Goal: Information Seeking & Learning: Learn about a topic

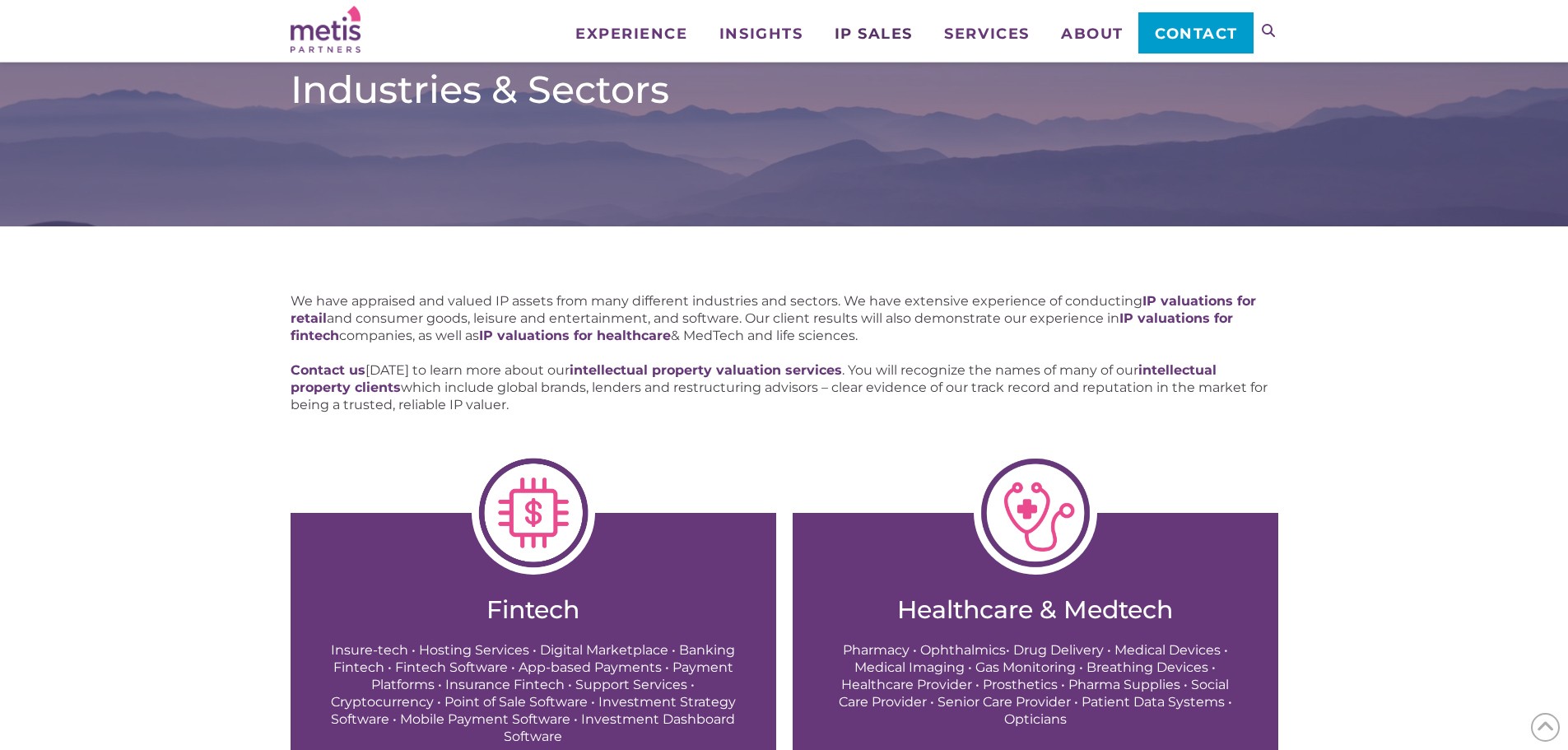
scroll to position [412, 0]
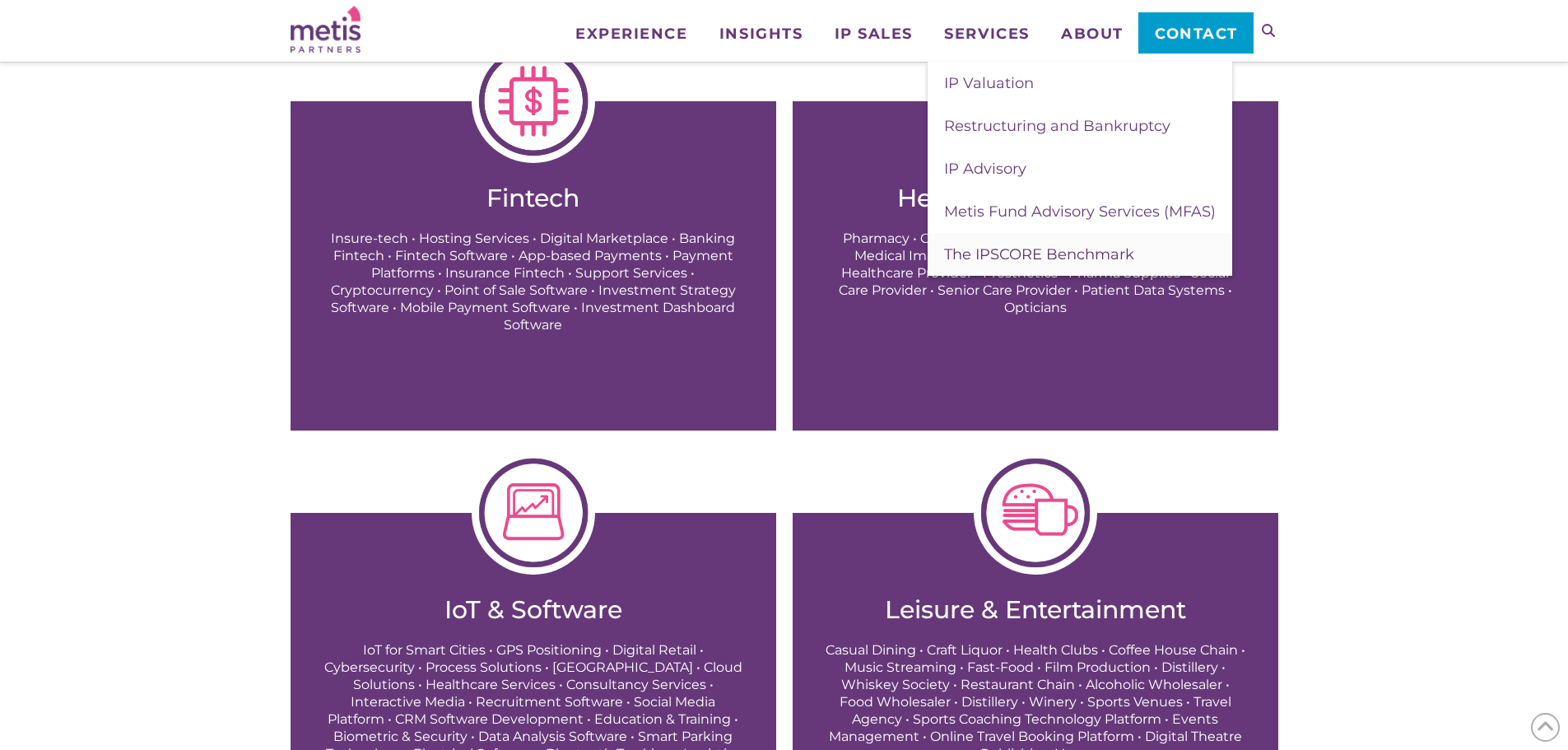
click at [1041, 253] on span "The IPSCORE Benchmark" at bounding box center [1039, 254] width 190 height 18
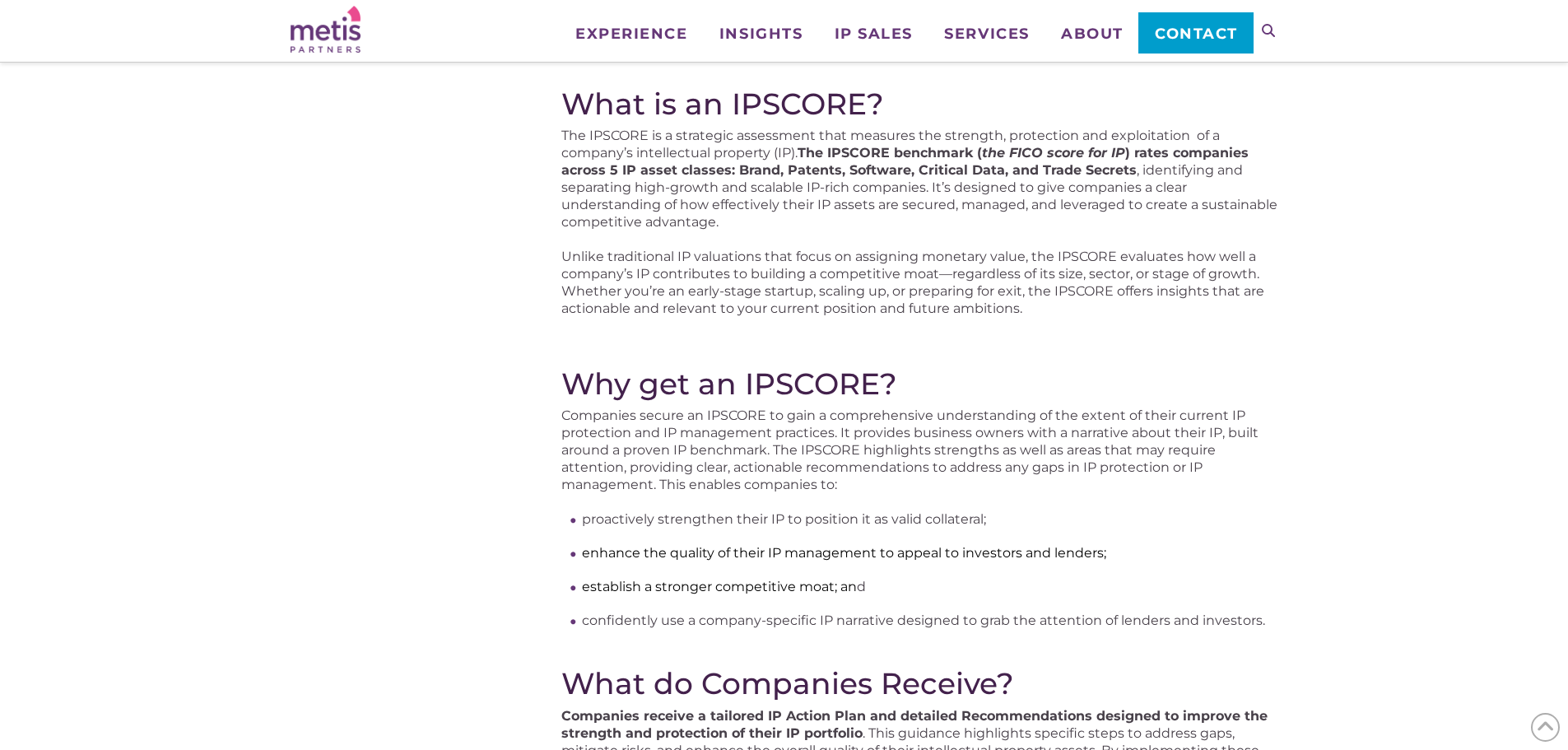
scroll to position [247, 0]
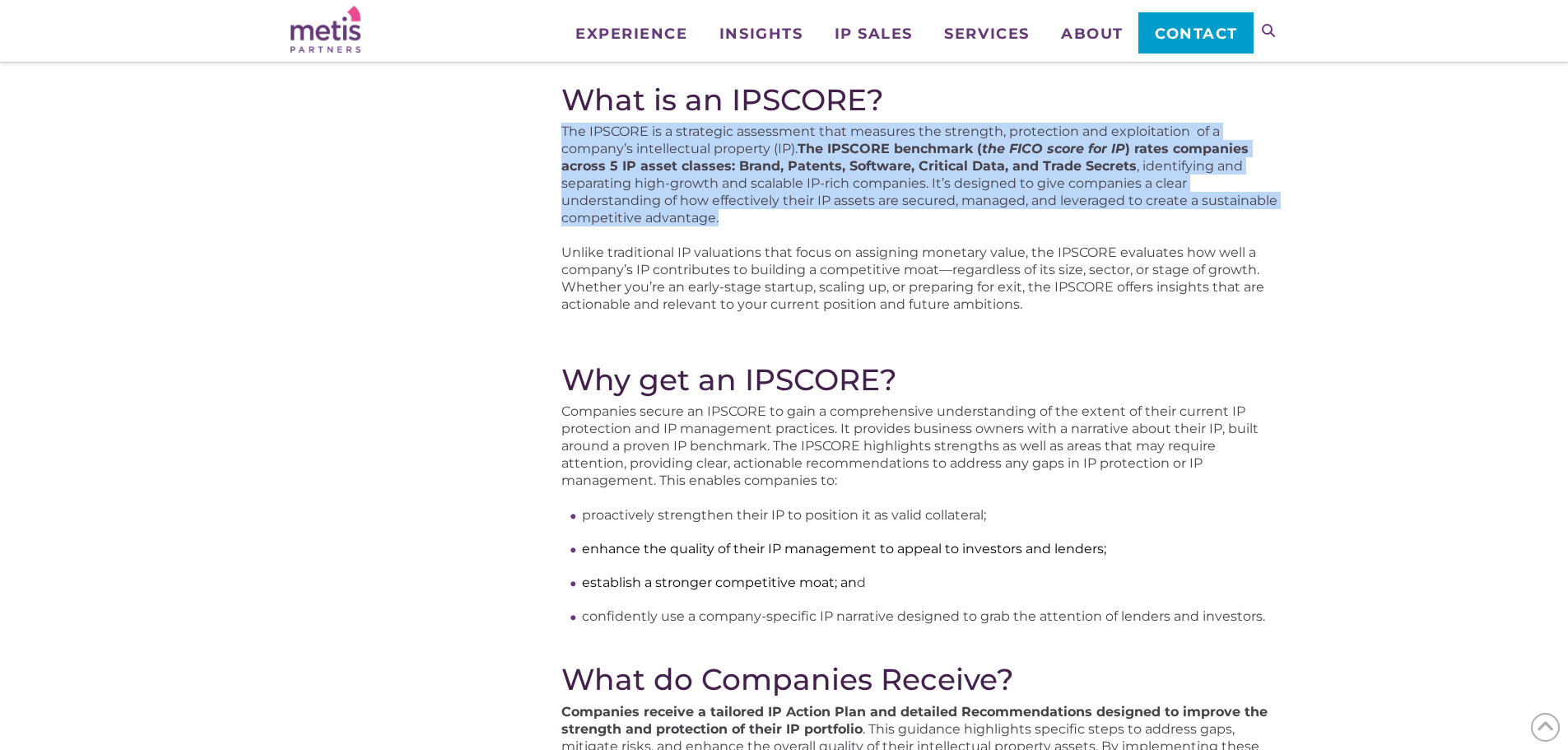
drag, startPoint x: 564, startPoint y: 128, endPoint x: 934, endPoint y: 210, distance: 379.0
click at [934, 210] on p "The IPSCORE is a strategic assessment that measures the strength, protection an…" at bounding box center [919, 175] width 716 height 104
copy p "The IPSCORE is a strategic assessment that measures the strength, protection an…"
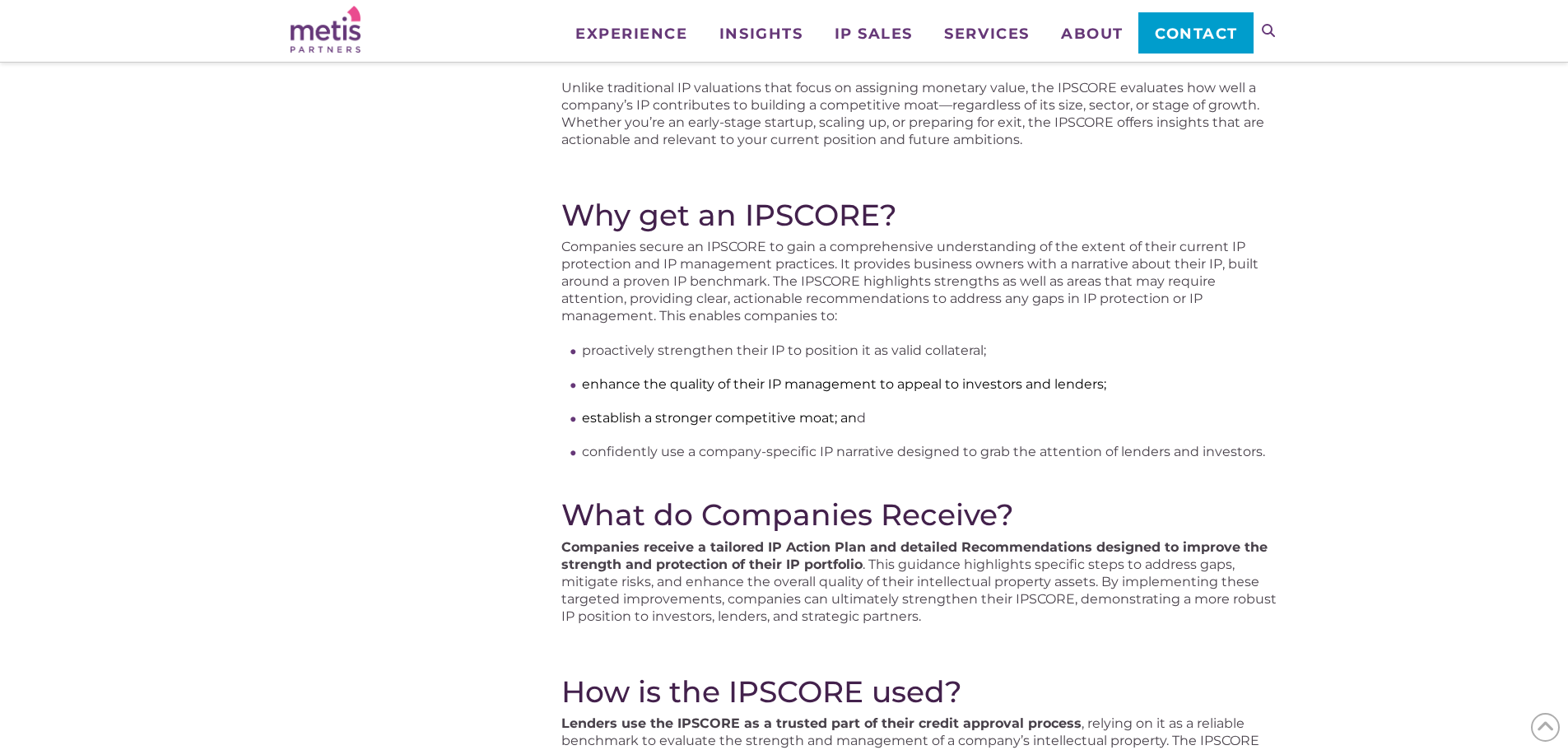
scroll to position [329, 0]
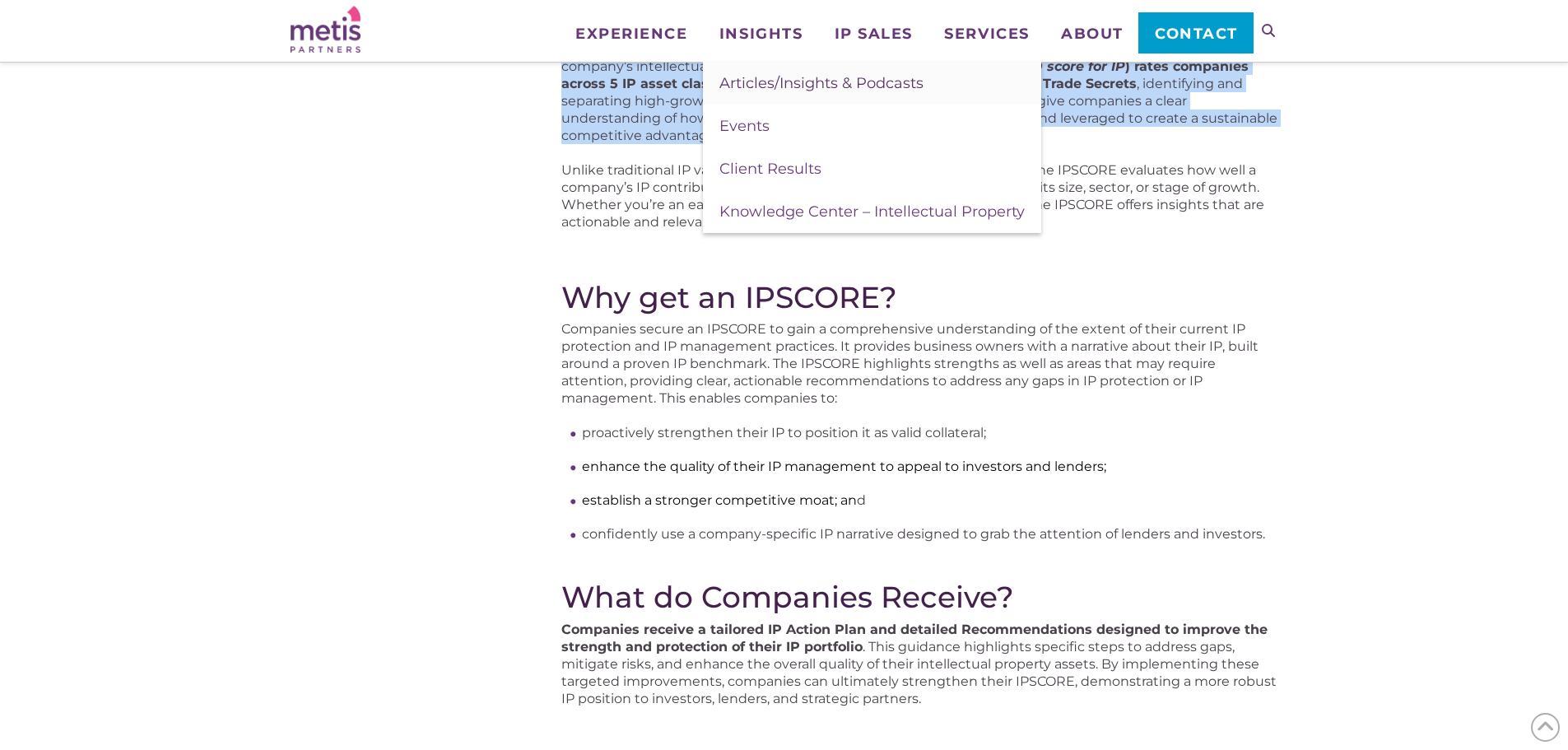
click at [779, 79] on span "Articles/Insights & Podcasts" at bounding box center [821, 83] width 204 height 18
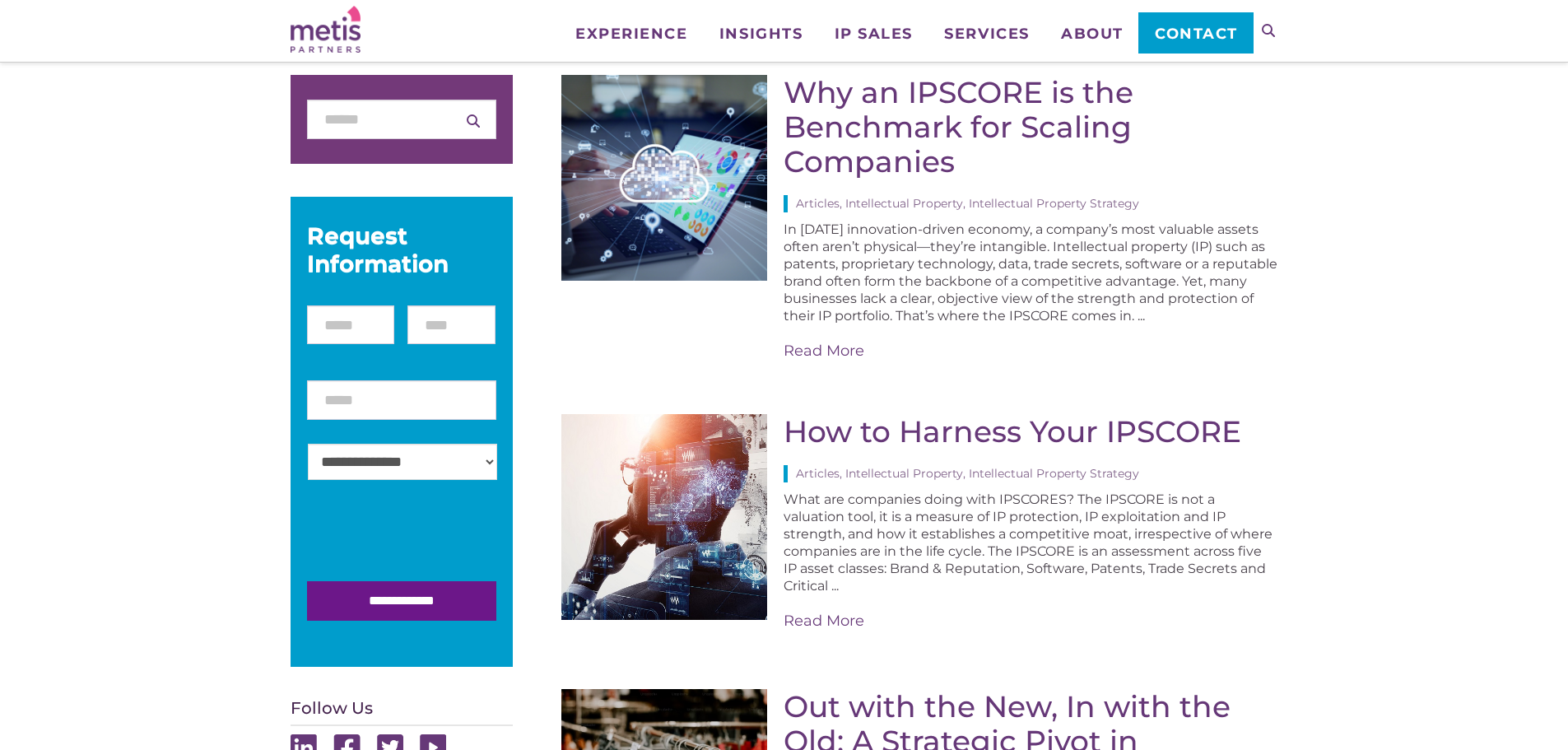
scroll to position [165, 0]
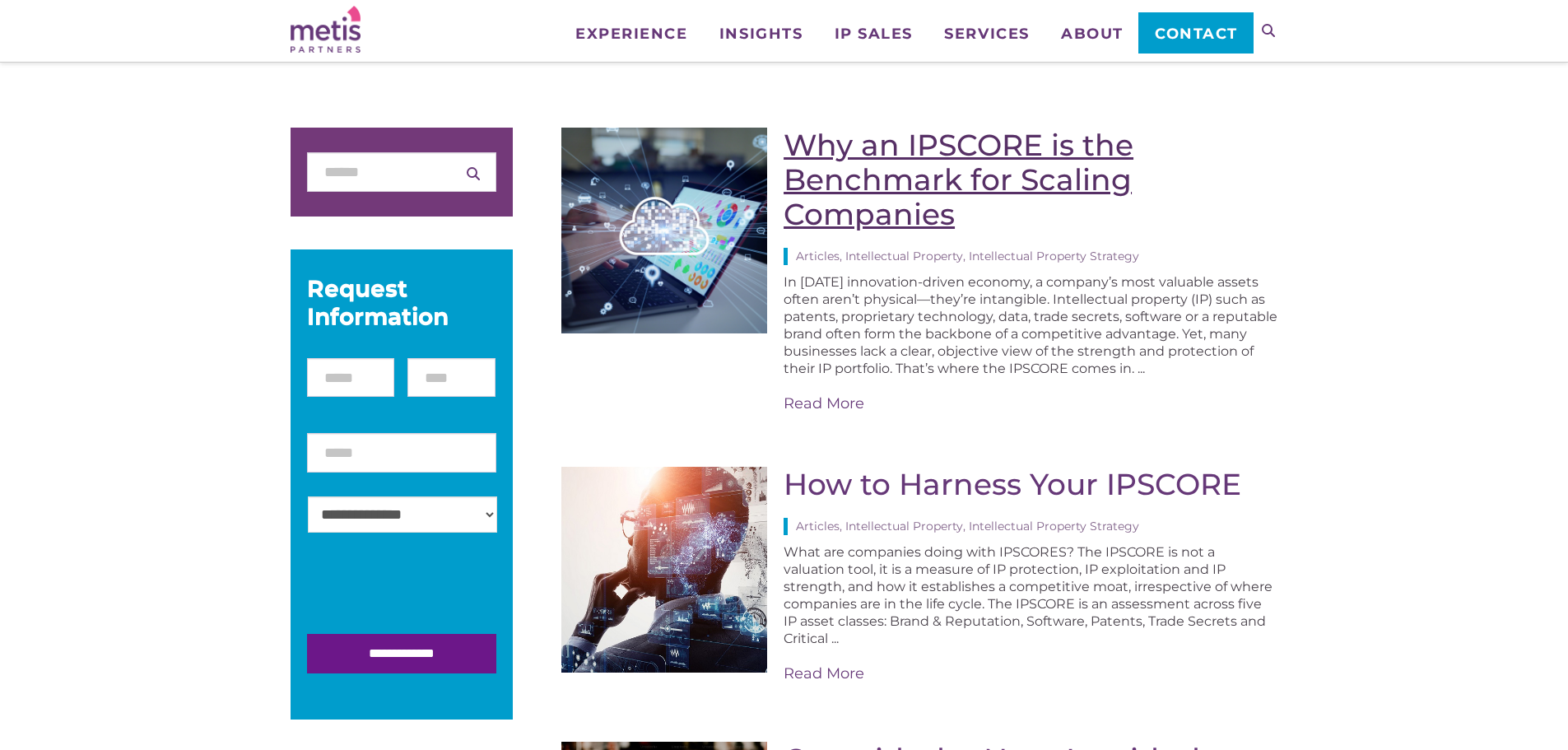
click at [929, 170] on link "Why an IPSCORE is the Benchmark for Scaling Companies" at bounding box center [958, 179] width 350 height 105
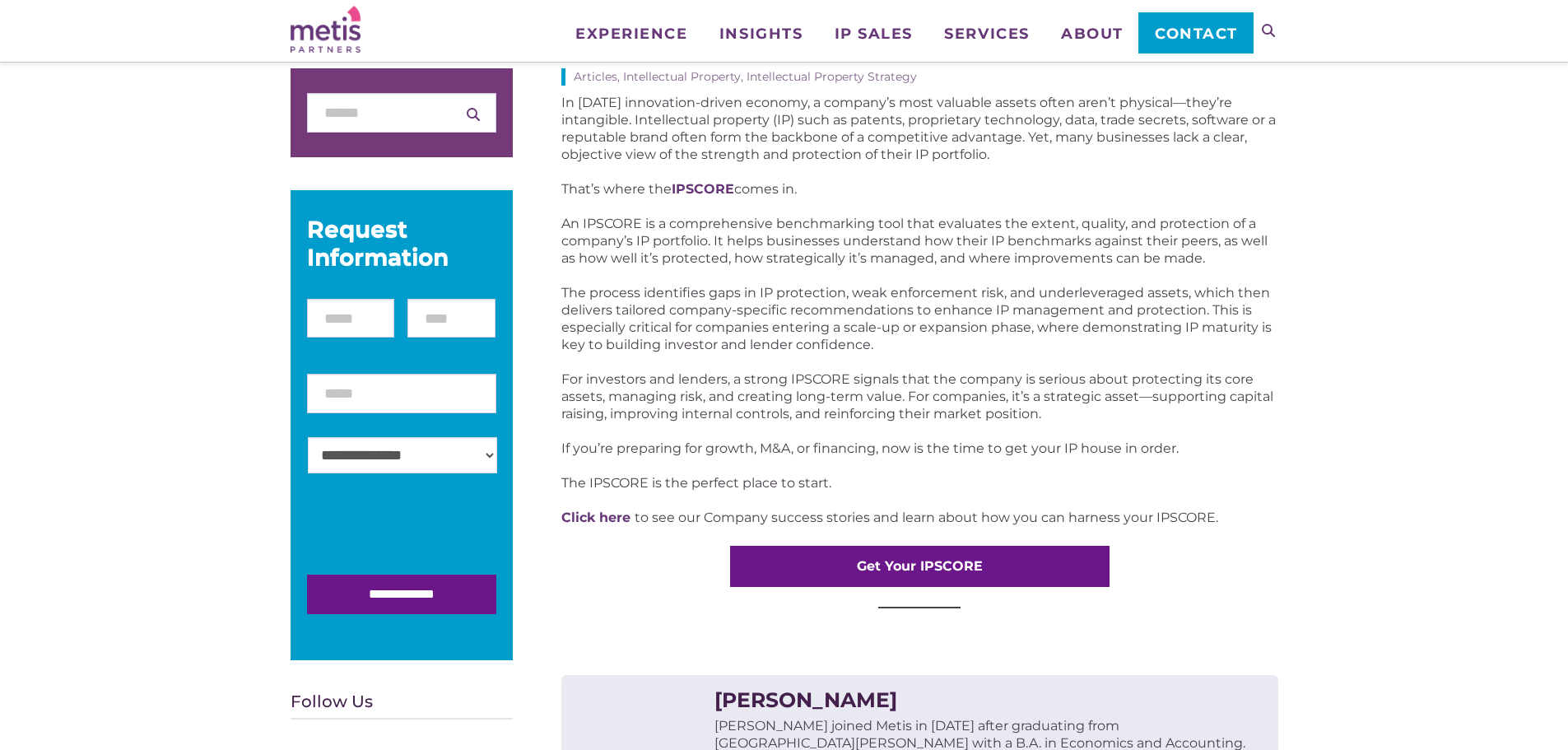
scroll to position [329, 0]
